Goal: Book appointment/travel/reservation

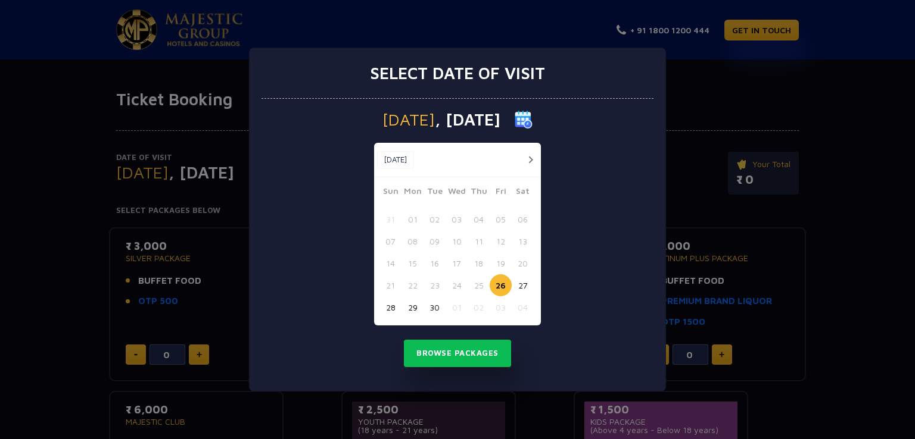
click at [531, 155] on button "button" at bounding box center [530, 159] width 15 height 15
click at [476, 221] on button "02" at bounding box center [478, 219] width 22 height 22
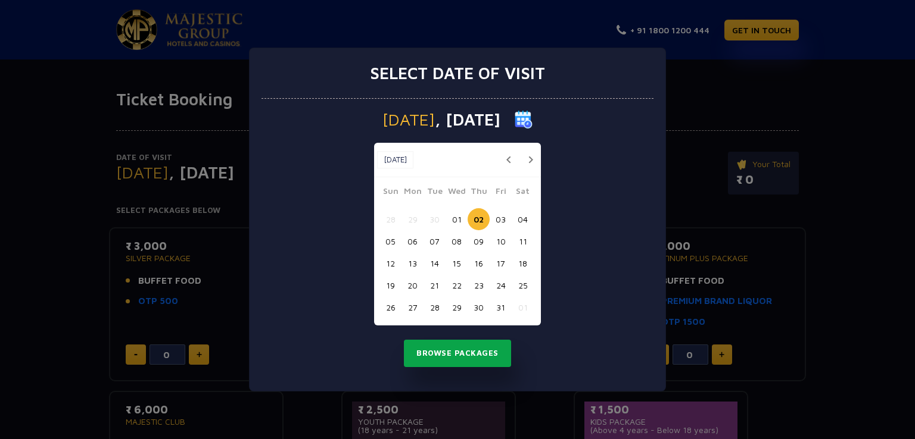
click at [445, 351] on button "Browse Packages" at bounding box center [457, 353] width 107 height 27
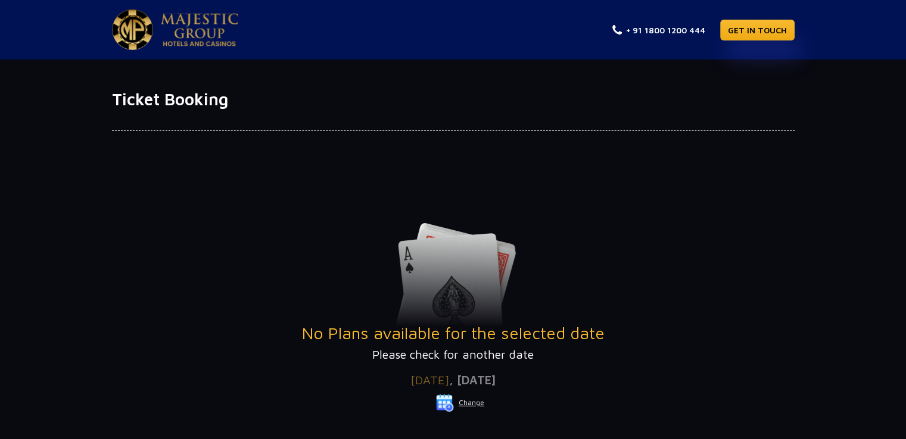
click at [688, 275] on div "No Plans available for the selected date Please check for another date" at bounding box center [453, 293] width 682 height 141
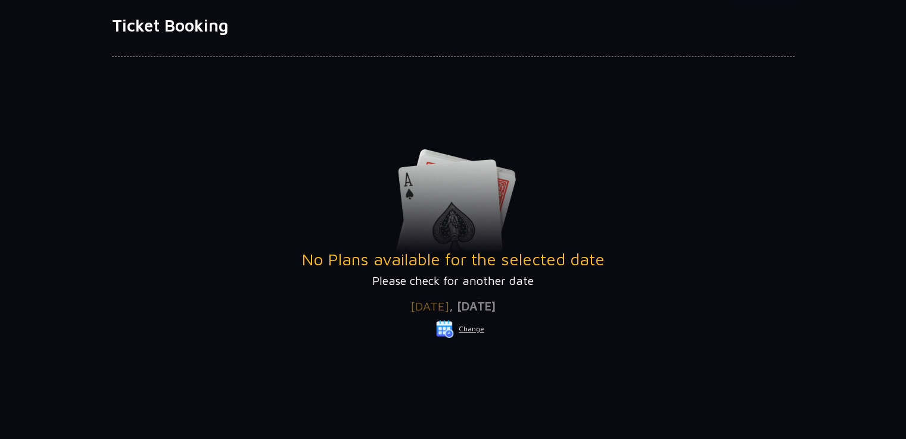
click at [474, 329] on button "Change" at bounding box center [459, 329] width 49 height 19
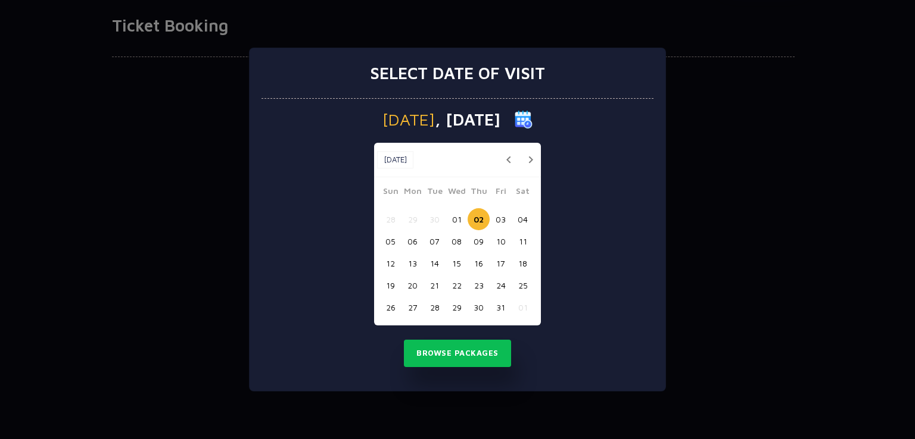
click at [498, 220] on button "03" at bounding box center [500, 219] width 22 height 22
click at [455, 363] on button "Browse Packages" at bounding box center [457, 353] width 107 height 27
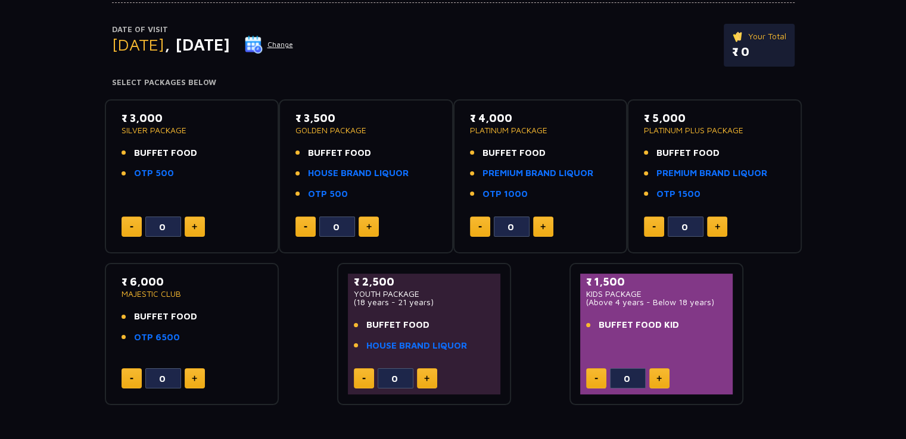
scroll to position [129, 0]
click at [545, 229] on button at bounding box center [543, 226] width 20 height 20
type input "2"
click at [566, 184] on ul "BUFFET FOOD PREMIUM BRAND LIQUOR OTP 1000" at bounding box center [540, 173] width 141 height 55
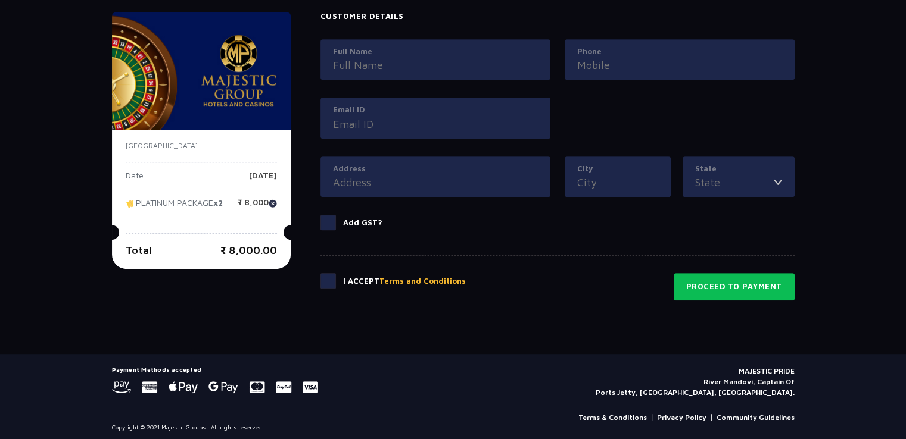
scroll to position [566, 0]
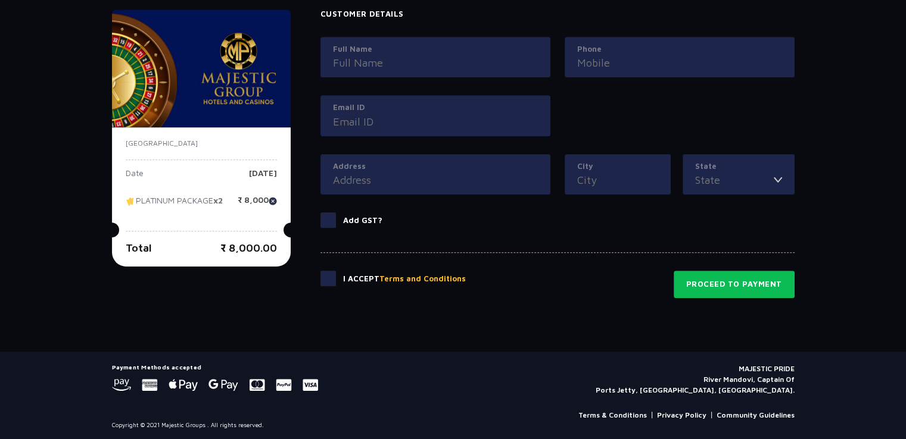
click at [200, 196] on p "PLATINUM PACKAGE x2" at bounding box center [174, 205] width 97 height 18
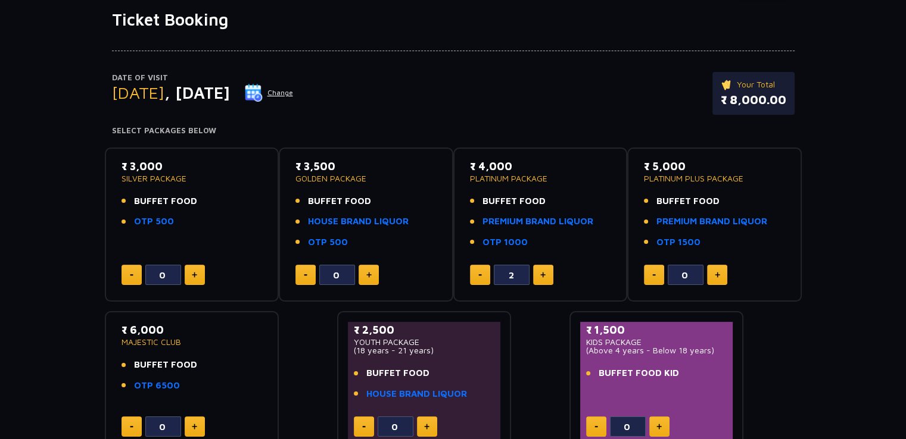
scroll to position [79, 0]
click at [505, 220] on link "PREMIUM BRAND LIQUOR" at bounding box center [537, 223] width 111 height 14
click at [498, 99] on div "Date of Visit [DATE] Change Your Total ₹ 8,000.00" at bounding box center [453, 100] width 682 height 55
click at [362, 219] on link "HOUSE BRAND LIQUOR" at bounding box center [358, 223] width 101 height 14
